Goal: Check status: Check status

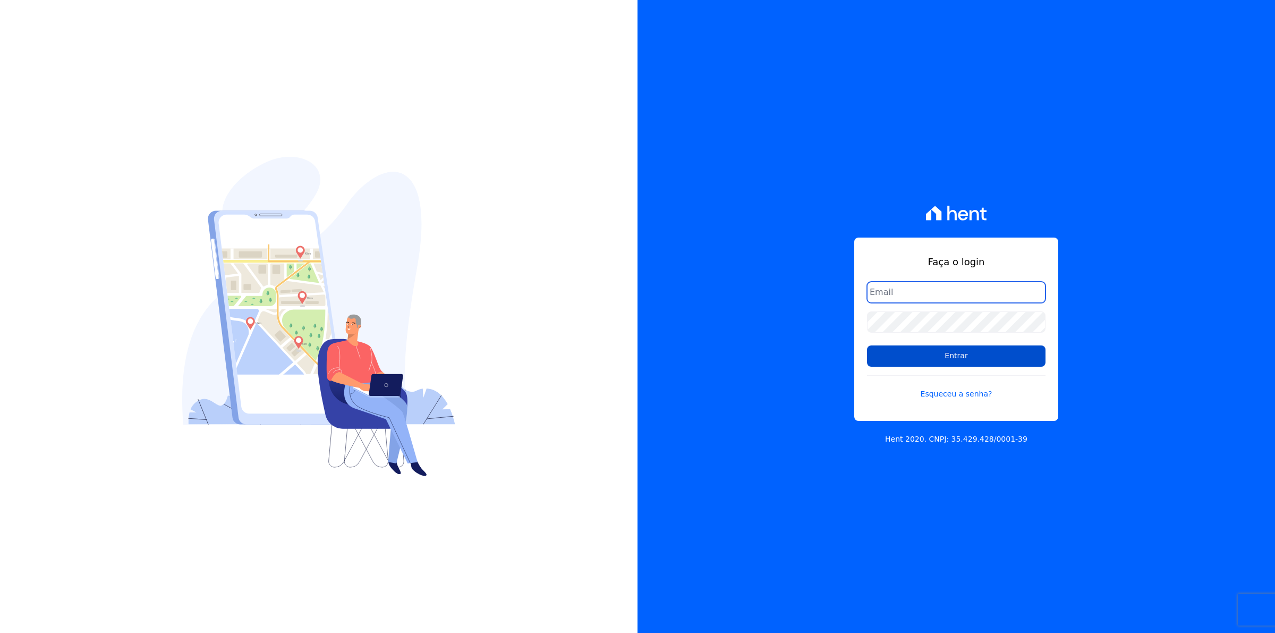
type input "financeiro01@mgfincorporadora.com.br"
drag, startPoint x: 934, startPoint y: 360, endPoint x: 720, endPoint y: 400, distance: 217.8
click at [928, 362] on input "Entrar" at bounding box center [956, 355] width 179 height 21
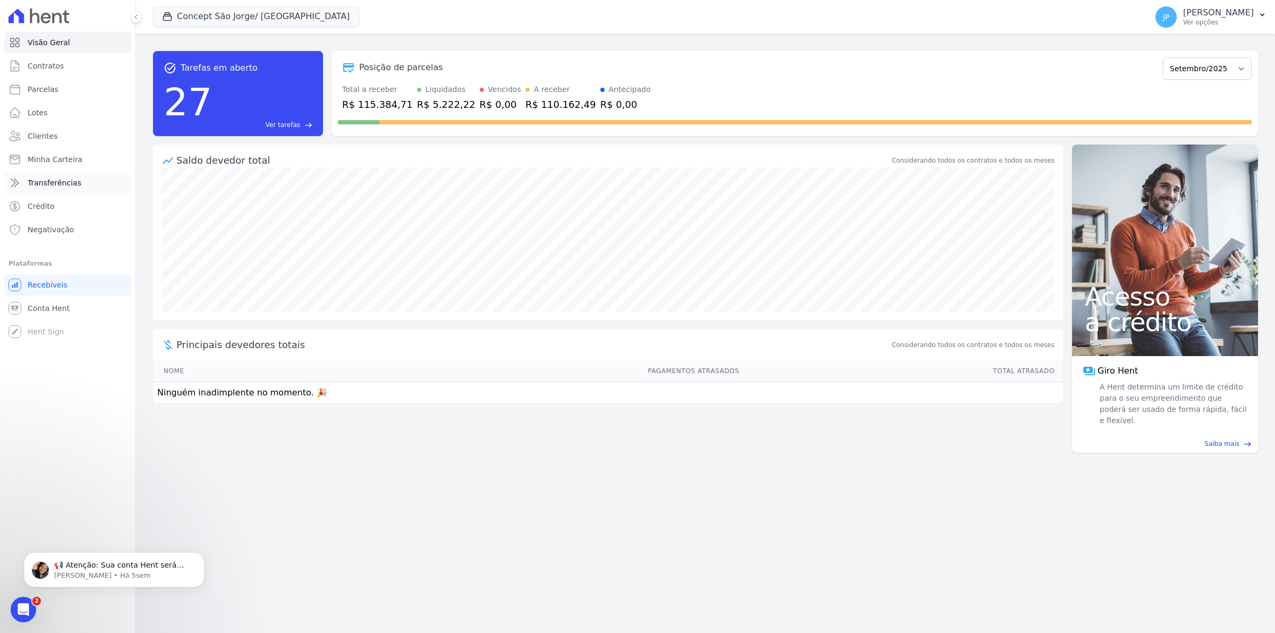
click at [53, 183] on span "Transferências" at bounding box center [55, 182] width 54 height 11
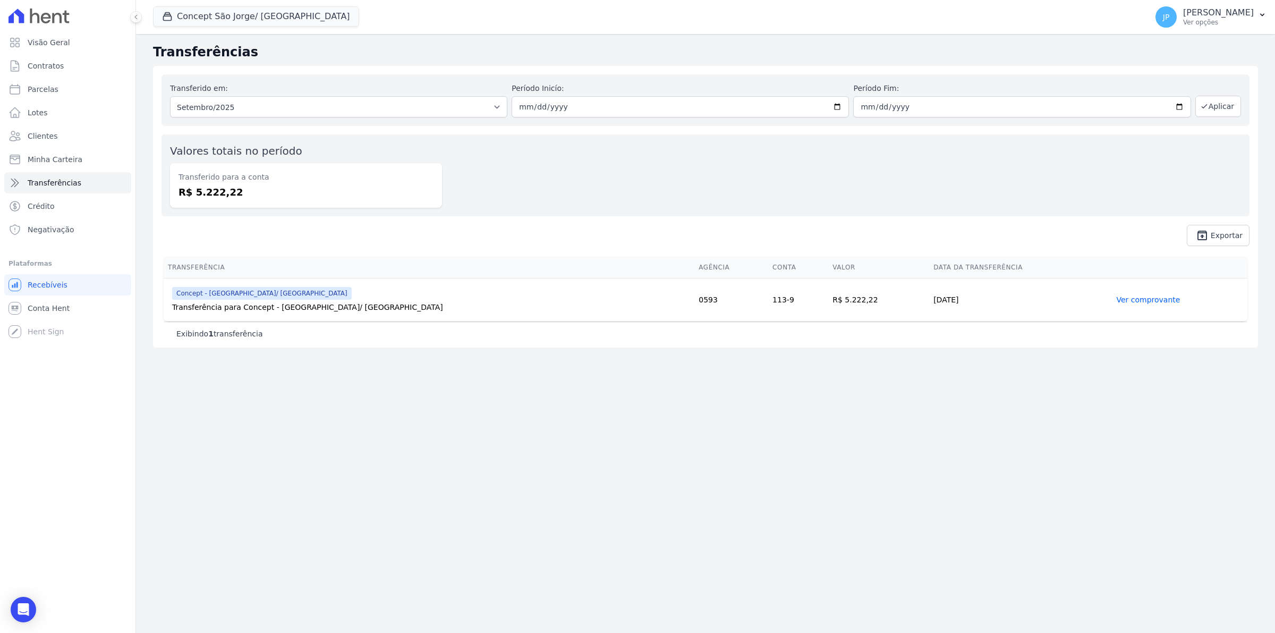
click at [1124, 300] on link "Ver comprovante" at bounding box center [1148, 299] width 64 height 9
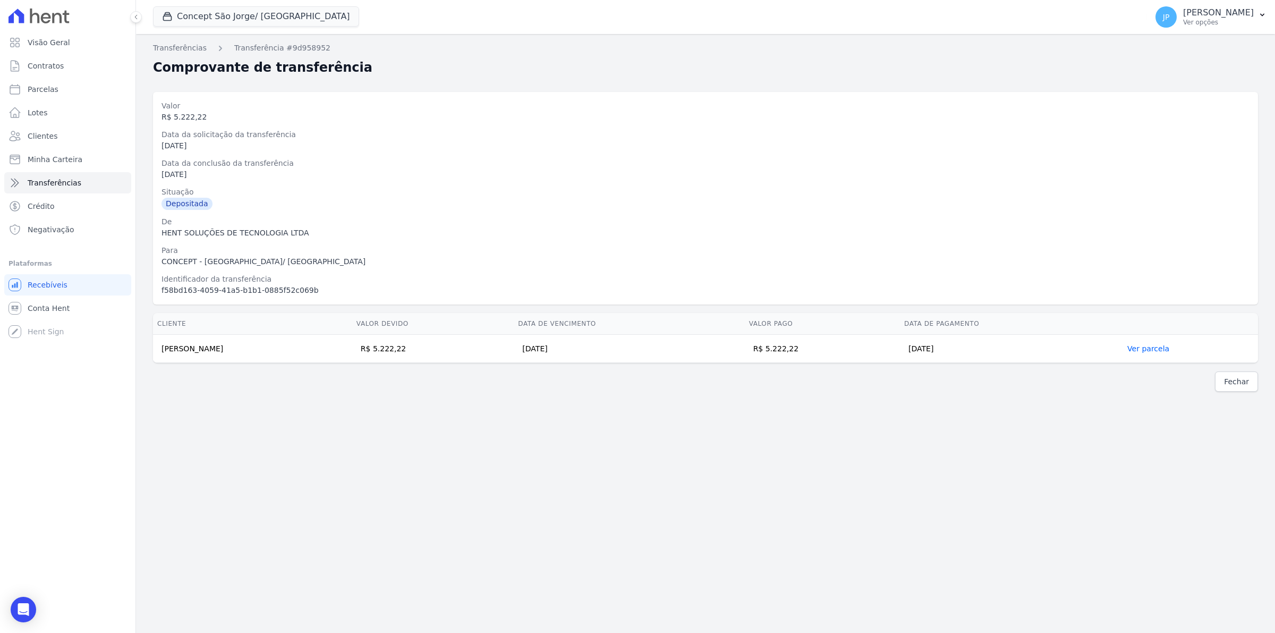
drag, startPoint x: 236, startPoint y: 350, endPoint x: 158, endPoint y: 352, distance: 78.1
click at [158, 352] on td "[PERSON_NAME]" at bounding box center [252, 349] width 199 height 28
copy td "[PERSON_NAME]"
drag, startPoint x: 279, startPoint y: 519, endPoint x: 237, endPoint y: 468, distance: 65.7
click at [270, 505] on div "Transferências Transferência #9d958952 Comprovante de transferência [GEOGRAPHIC…" at bounding box center [705, 333] width 1139 height 599
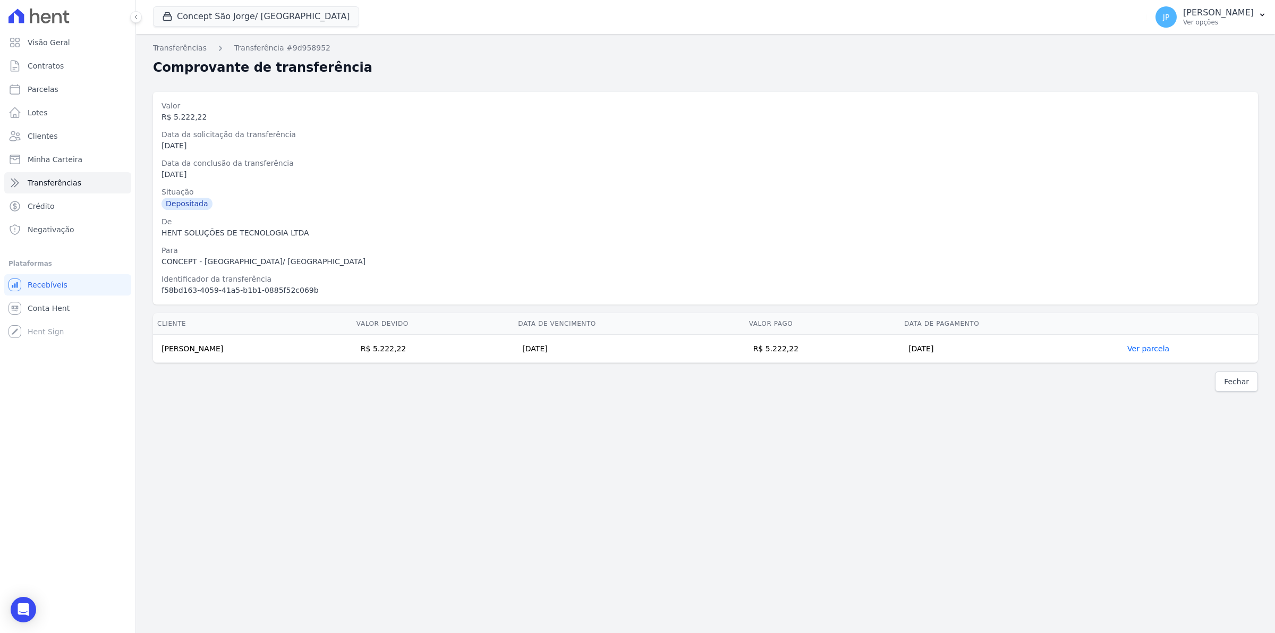
drag, startPoint x: 232, startPoint y: 351, endPoint x: 163, endPoint y: 343, distance: 69.5
click at [163, 343] on td "[PERSON_NAME]" at bounding box center [252, 349] width 199 height 28
copy td "[PERSON_NAME]"
drag, startPoint x: 428, startPoint y: 428, endPoint x: 389, endPoint y: 427, distance: 38.3
click at [418, 428] on div "Transferências Transferência #9d958952 Comprovante de transferência Valor R$ 5.…" at bounding box center [705, 333] width 1139 height 599
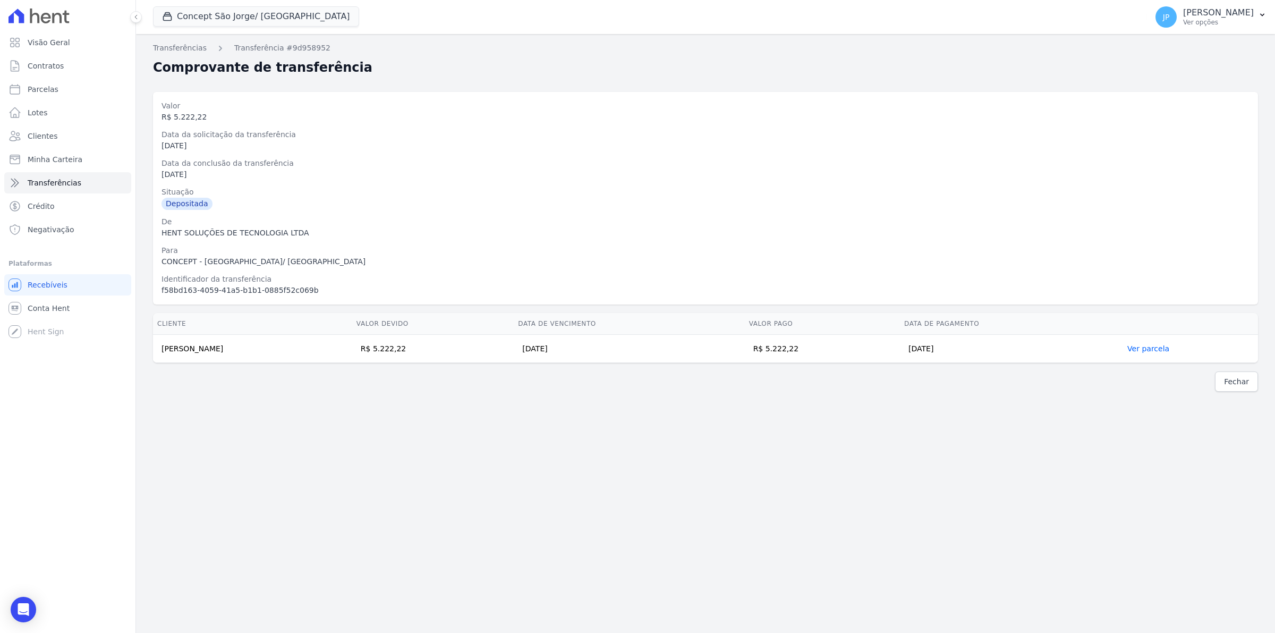
drag, startPoint x: 238, startPoint y: 351, endPoint x: 159, endPoint y: 384, distance: 85.0
click at [159, 377] on div "Transferências Transferência #9d958952 Comprovante de transferência Valor R$ 5.…" at bounding box center [705, 333] width 1139 height 599
copy div "R$ 5.222,22 25/09/2025 R$ 5.222,22 24/09/2025 Ver parcela"
click at [161, 377] on div "Fechar" at bounding box center [705, 381] width 1105 height 20
click at [174, 383] on div "Fechar" at bounding box center [705, 381] width 1105 height 20
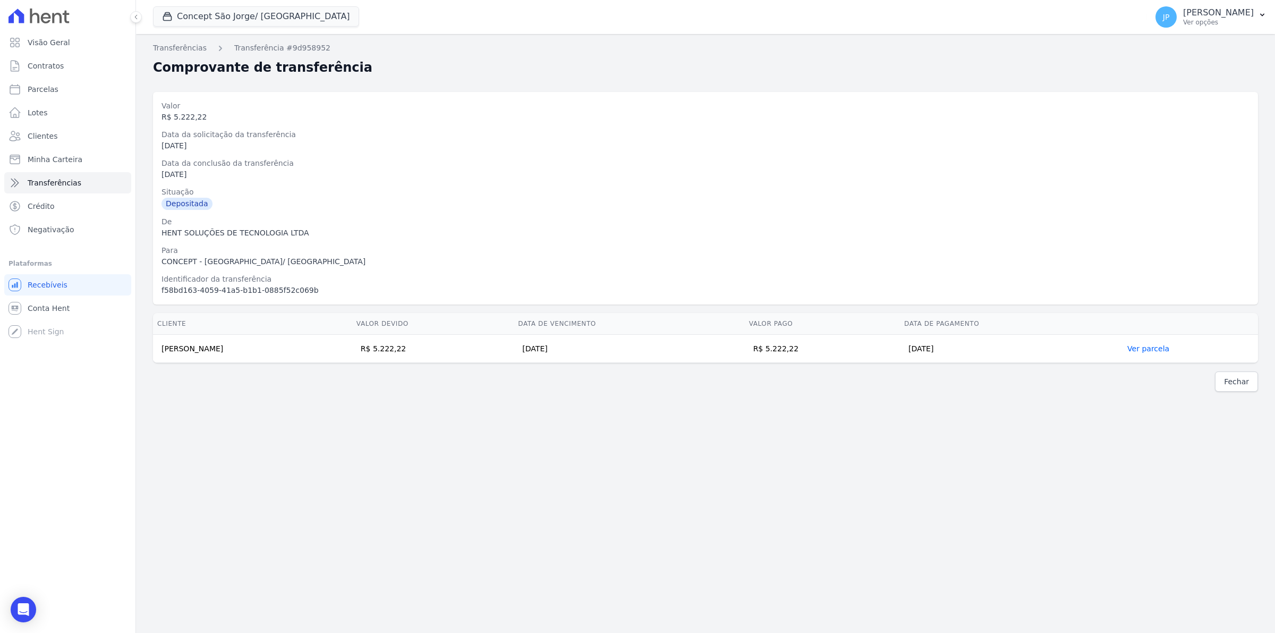
click at [194, 405] on div "Transferências Transferência #9d958952 Comprovante de transferência Valor R$ 5.…" at bounding box center [705, 333] width 1139 height 599
drag, startPoint x: 230, startPoint y: 352, endPoint x: 137, endPoint y: 355, distance: 93.5
click at [158, 352] on td "Alex Sandro Sampaio" at bounding box center [252, 349] width 199 height 28
copy td "Alex Sandro Sampaio"
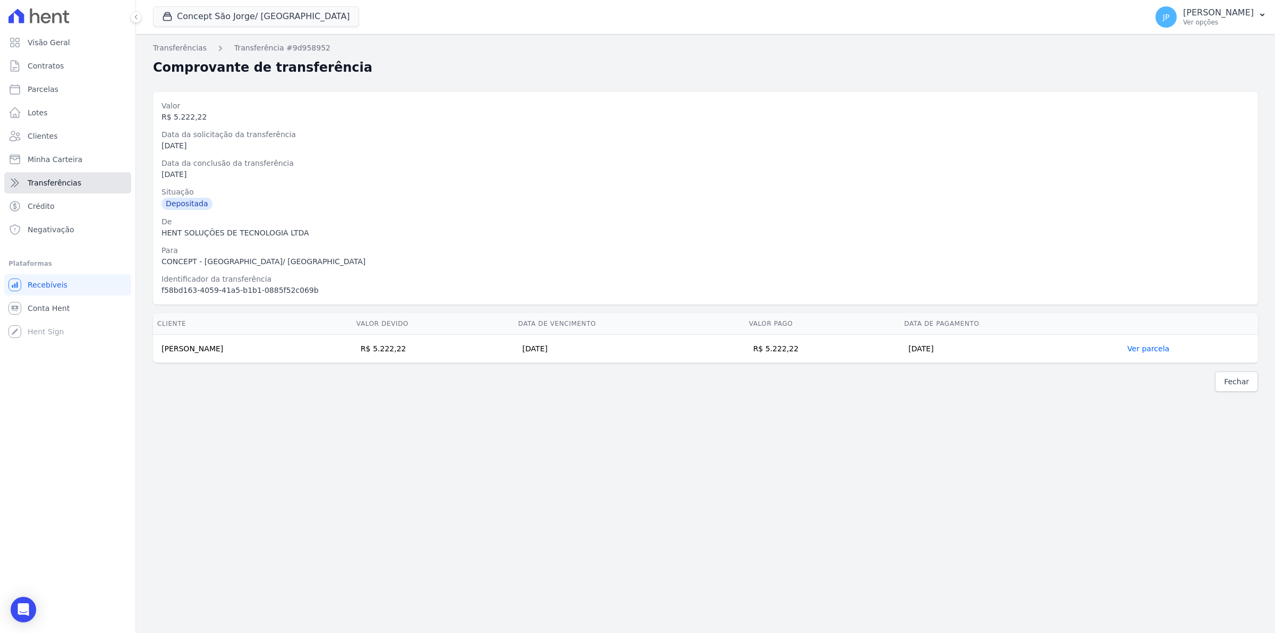
click at [58, 174] on link "Transferências" at bounding box center [67, 182] width 127 height 21
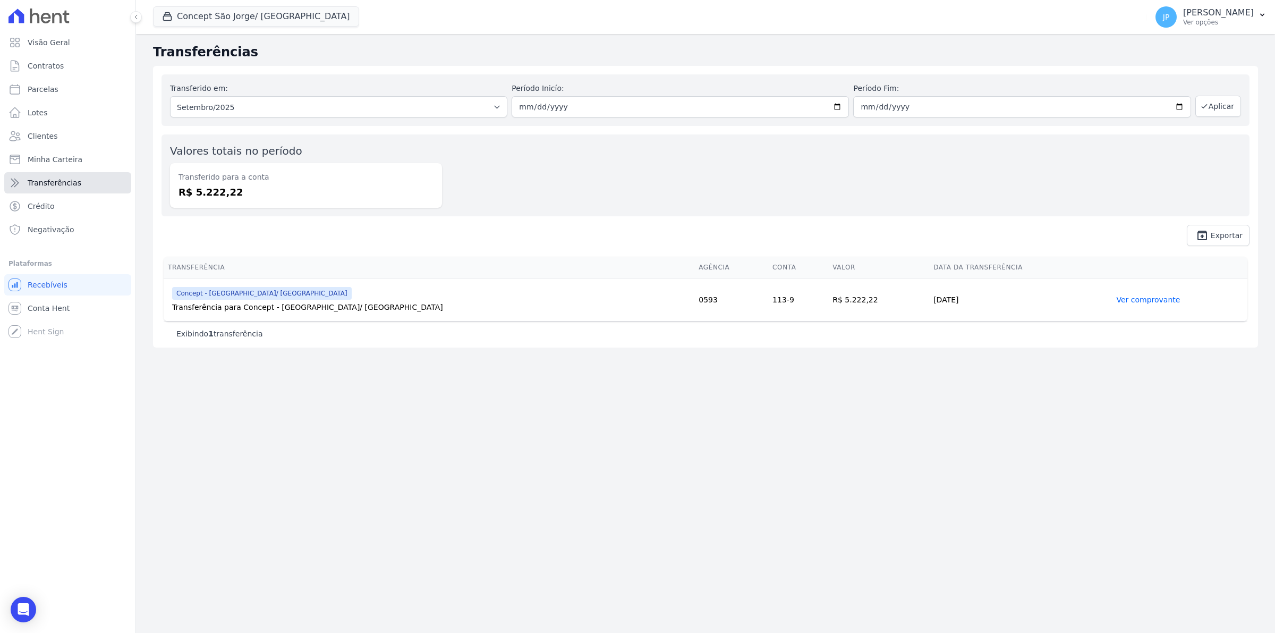
click at [70, 177] on span "Transferências" at bounding box center [55, 182] width 54 height 11
click at [499, 104] on select "Todos os meses Fevereiro/2023 Março/2023 Abril/2023 Maio/2023 Junho/2023 Julho/…" at bounding box center [338, 106] width 337 height 21
select select "08/2025"
click at [170, 96] on select "Todos os meses Fevereiro/2023 Março/2023 Abril/2023 Maio/2023 Junho/2023 Julho/…" at bounding box center [338, 106] width 337 height 21
click at [1231, 112] on button "Aplicar" at bounding box center [1218, 106] width 46 height 21
